Goal: Find specific page/section

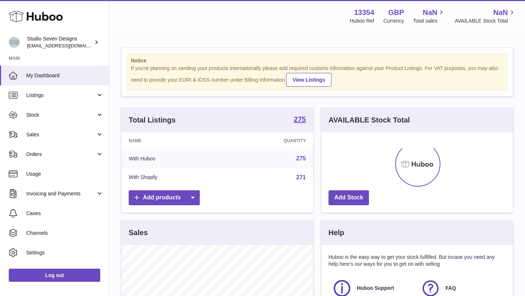
scroll to position [114, 192]
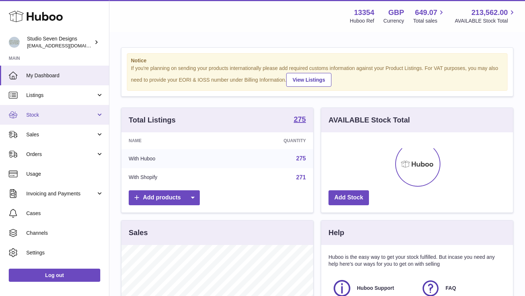
click at [48, 117] on span "Stock" at bounding box center [61, 115] width 70 height 7
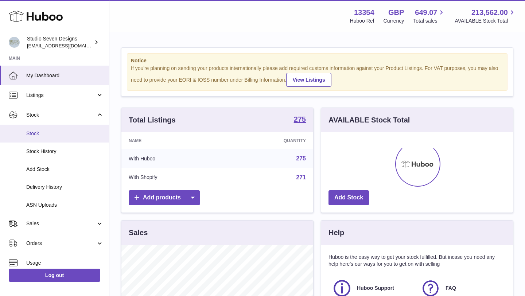
click at [47, 132] on span "Stock" at bounding box center [64, 133] width 77 height 7
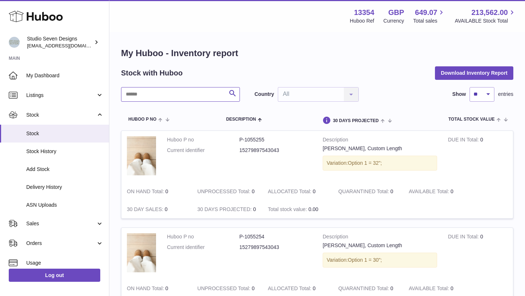
click at [172, 87] on input "text" at bounding box center [180, 94] width 119 height 15
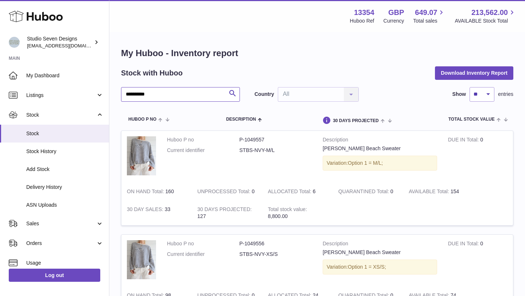
scroll to position [91, 0]
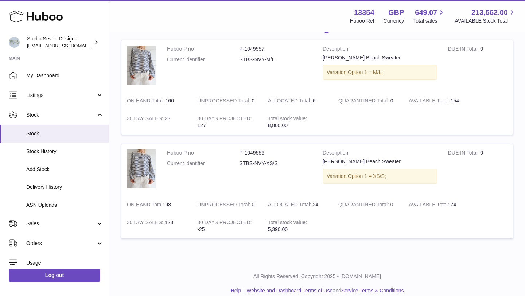
type input "**********"
